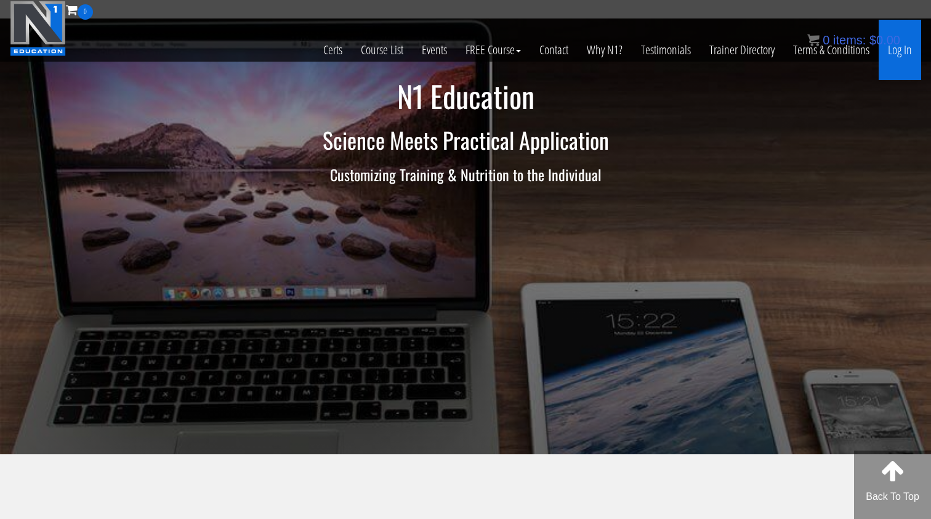
click at [891, 52] on link "Log In" at bounding box center [900, 50] width 43 height 60
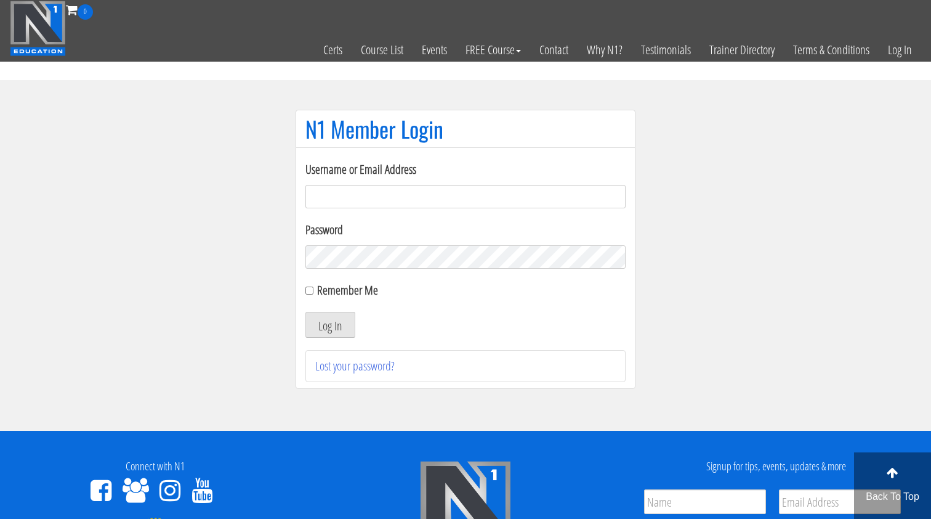
type input "gn01766500@gmail.com"
click at [330, 325] on button "Log In" at bounding box center [331, 325] width 50 height 26
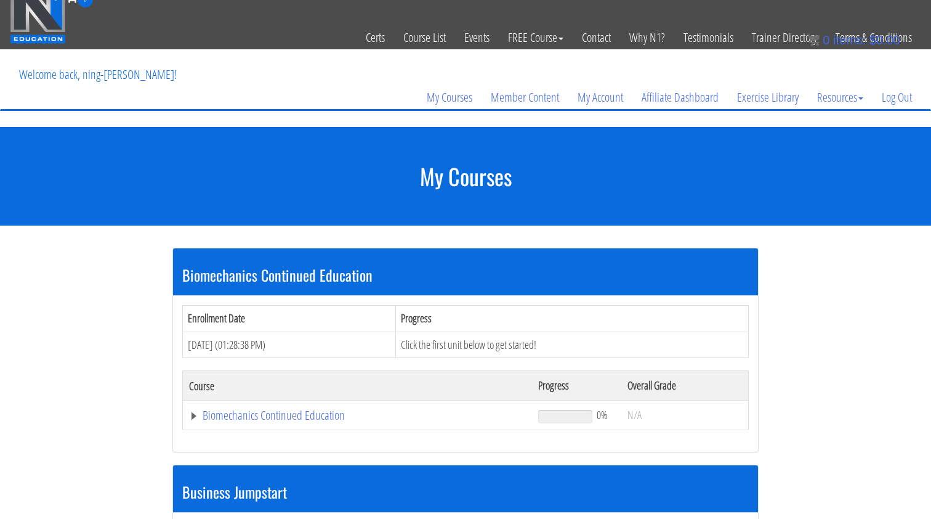
scroll to position [11, 0]
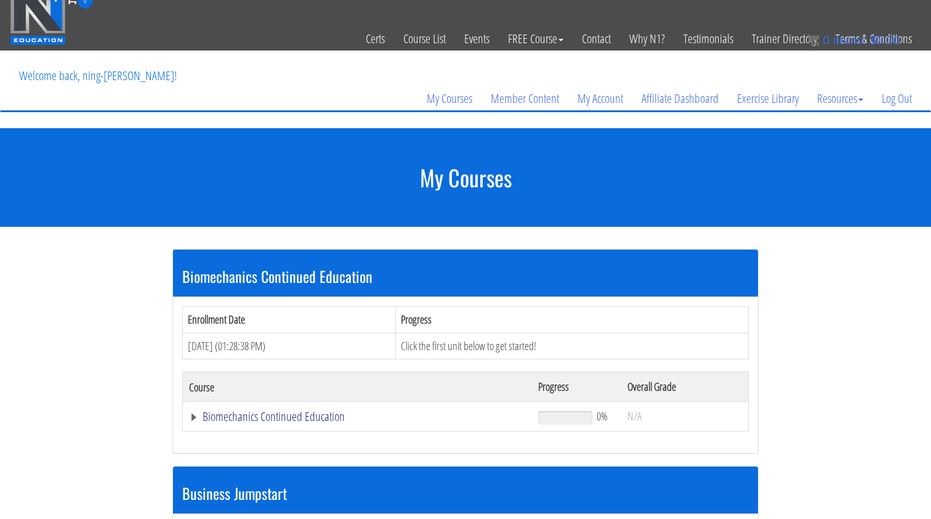
click at [319, 415] on link "Biomechanics Continued Education" at bounding box center [357, 416] width 337 height 12
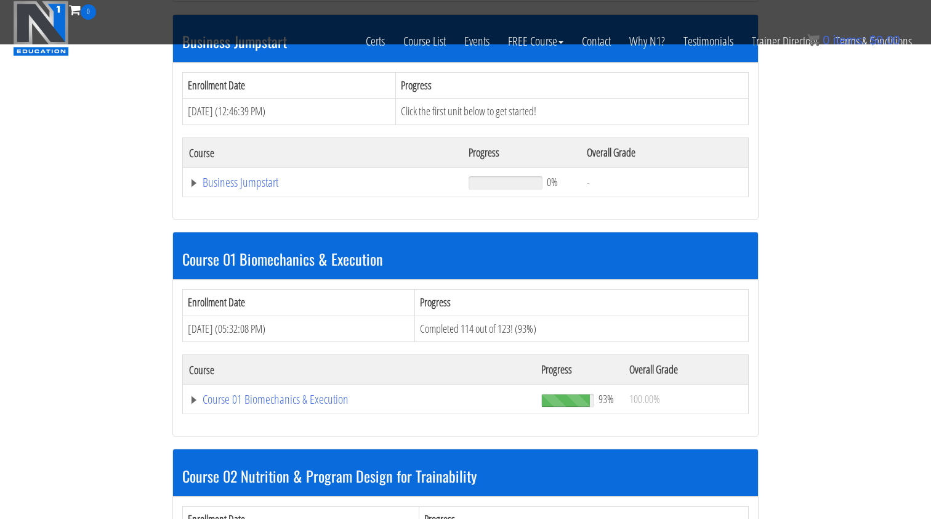
scroll to position [529, 0]
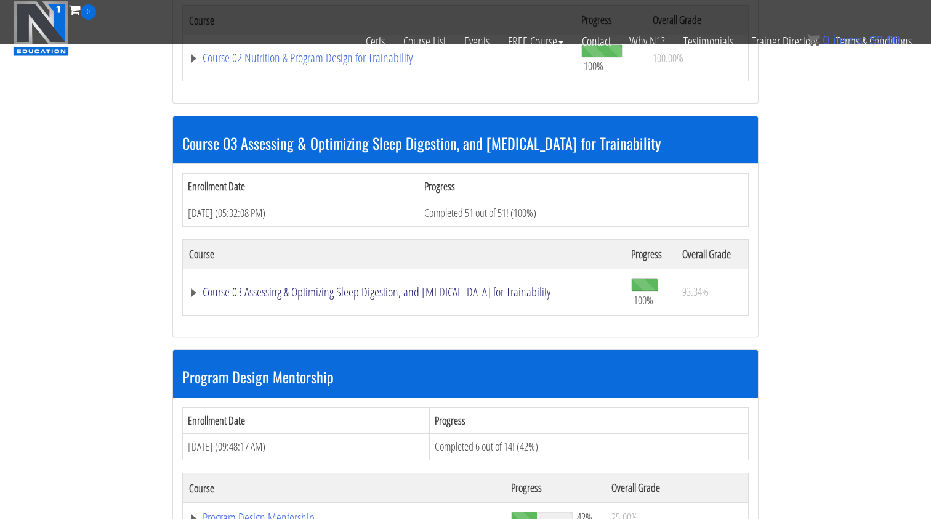
scroll to position [4782, 0]
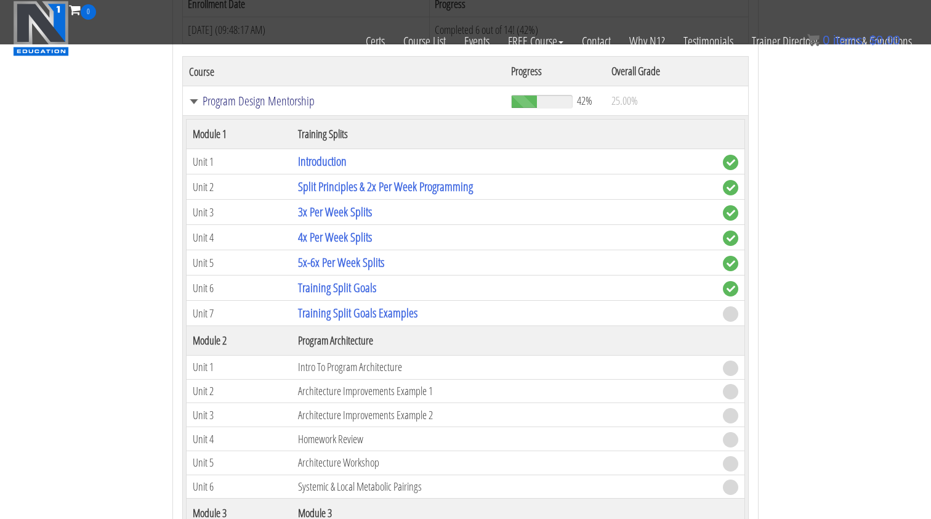
scroll to position [5193, 0]
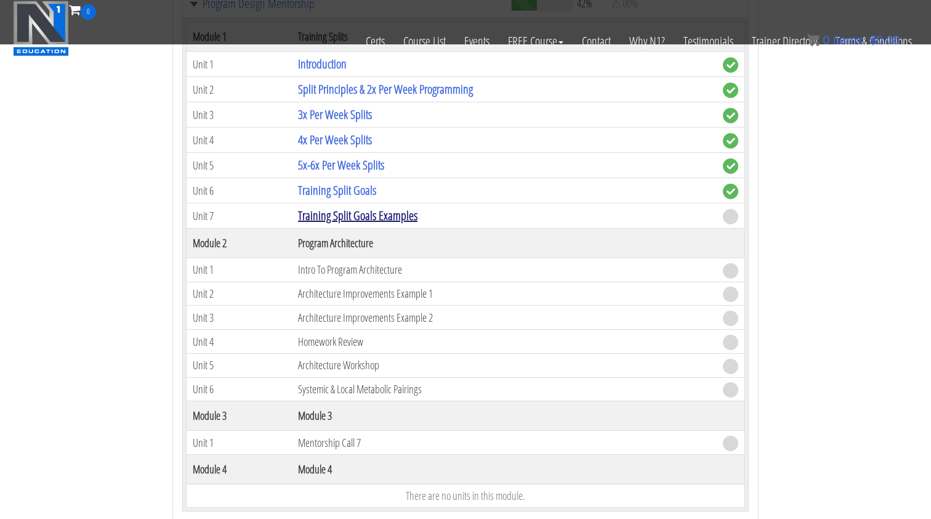
click at [338, 211] on link "Training Split Goals Examples" at bounding box center [357, 215] width 119 height 17
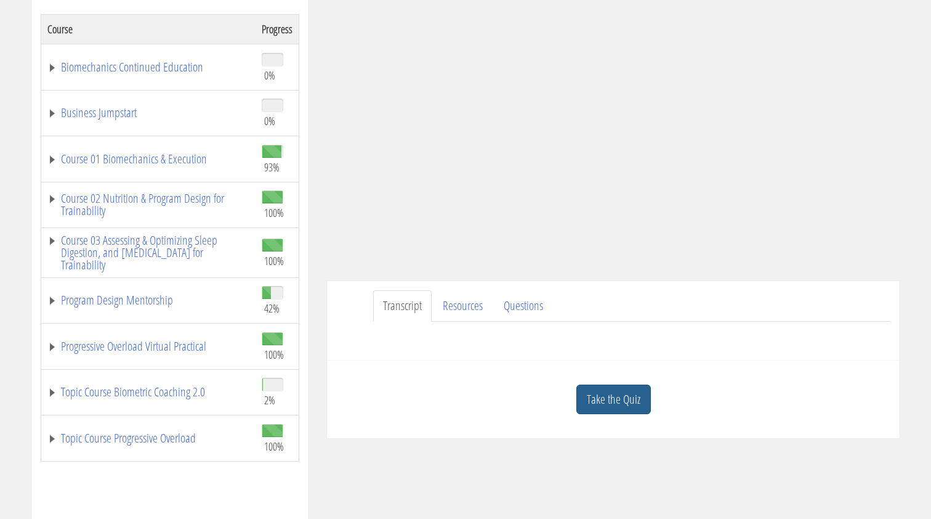
click at [602, 396] on link "Take the Quiz" at bounding box center [614, 399] width 75 height 30
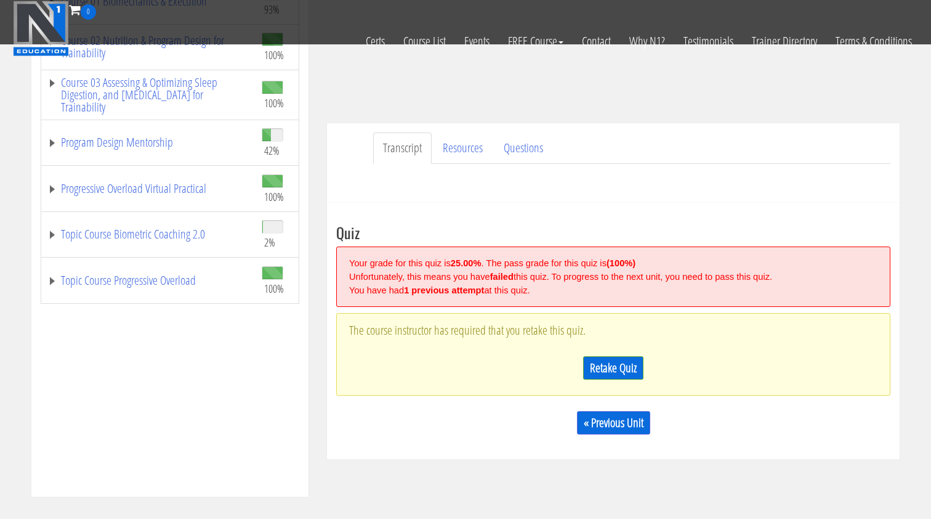
scroll to position [284, 0]
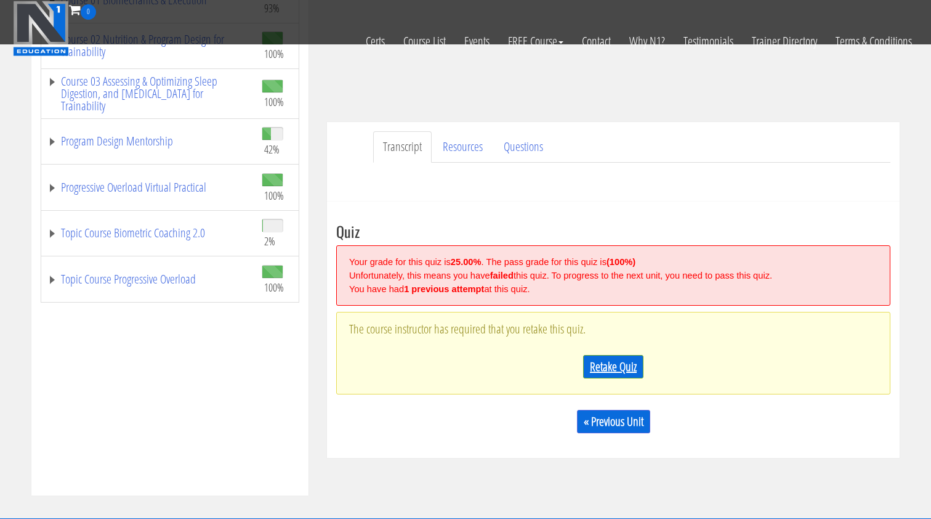
click at [615, 373] on link "Retake Quiz" at bounding box center [613, 366] width 60 height 23
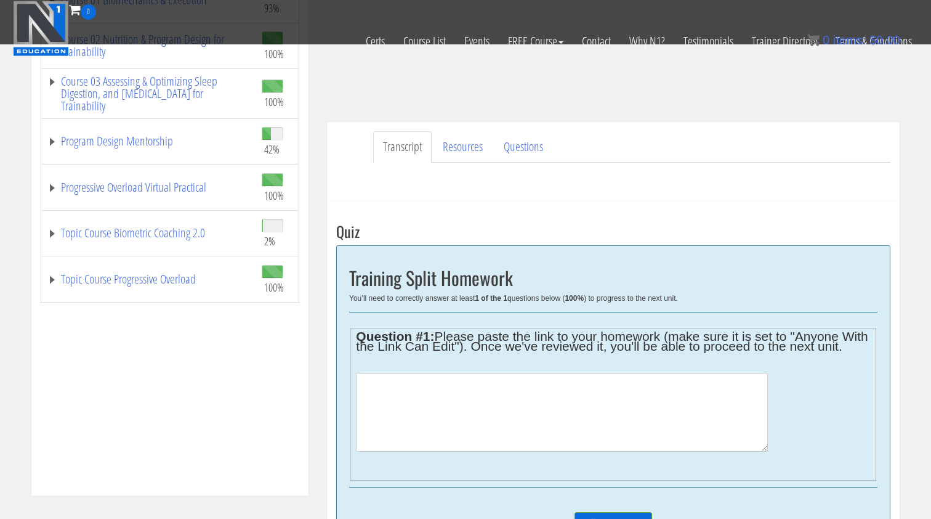
click at [532, 404] on textarea at bounding box center [561, 412] width 411 height 79
paste textarea "https://docs.google.com/spreadsheets/d/1LDKveCsuu588YbgRNKRkFR8cu4sOItxZjDANTLe…"
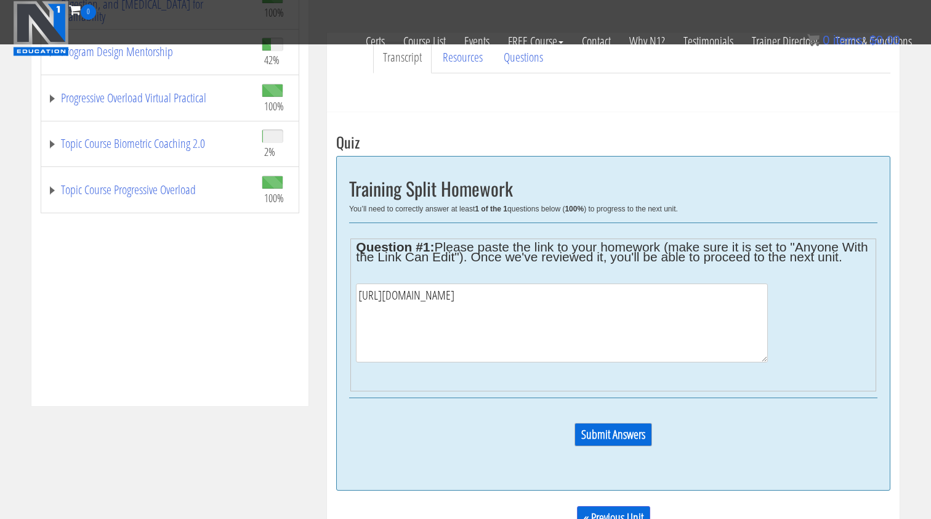
type textarea "https://docs.google.com/spreadsheets/d/1LDKveCsuu588YbgRNKRkFR8cu4sOItxZjDANTLe…"
click at [600, 440] on input "Submit Answers" at bounding box center [614, 434] width 78 height 23
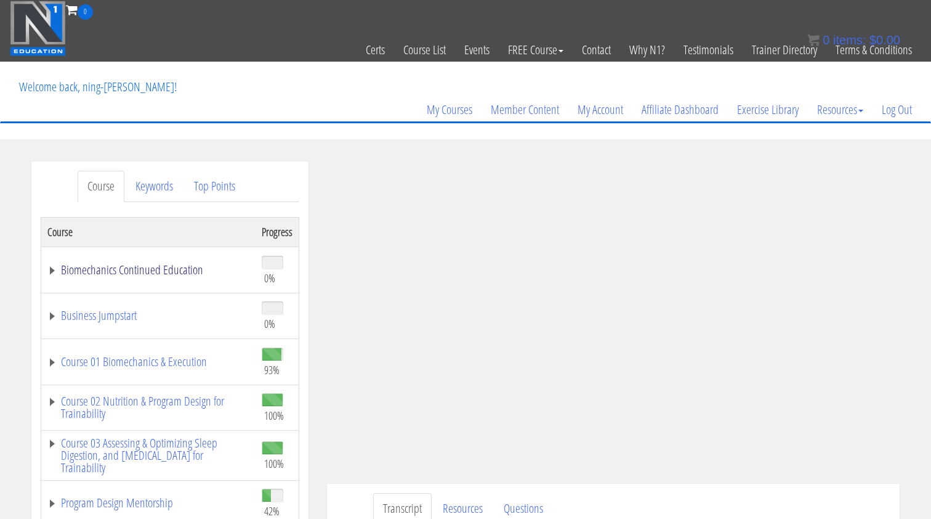
click at [160, 272] on link "Biomechanics Continued Education" at bounding box center [148, 270] width 202 height 12
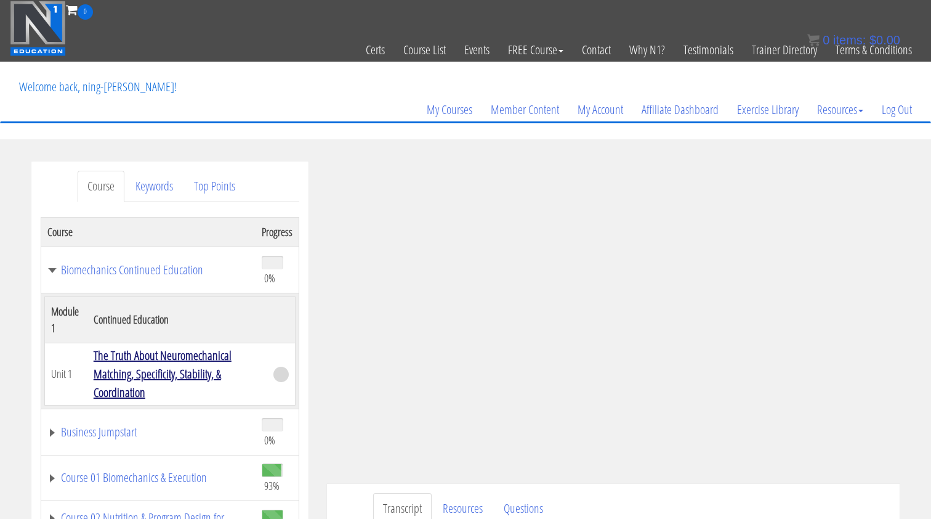
click at [222, 376] on link "The Truth About Neuromechanical Matching, Specificity, Stability, & Coordination" at bounding box center [163, 374] width 138 height 54
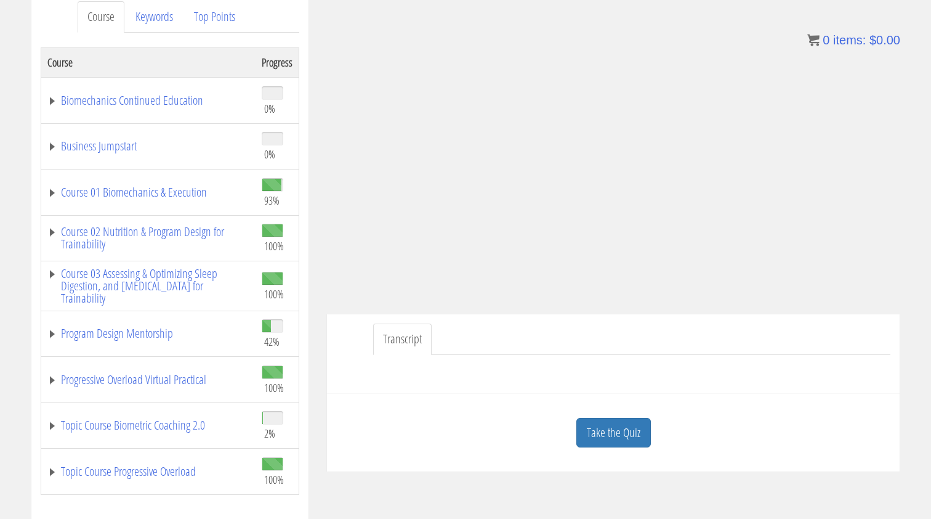
scroll to position [170, 0]
